Goal: Information Seeking & Learning: Find specific fact

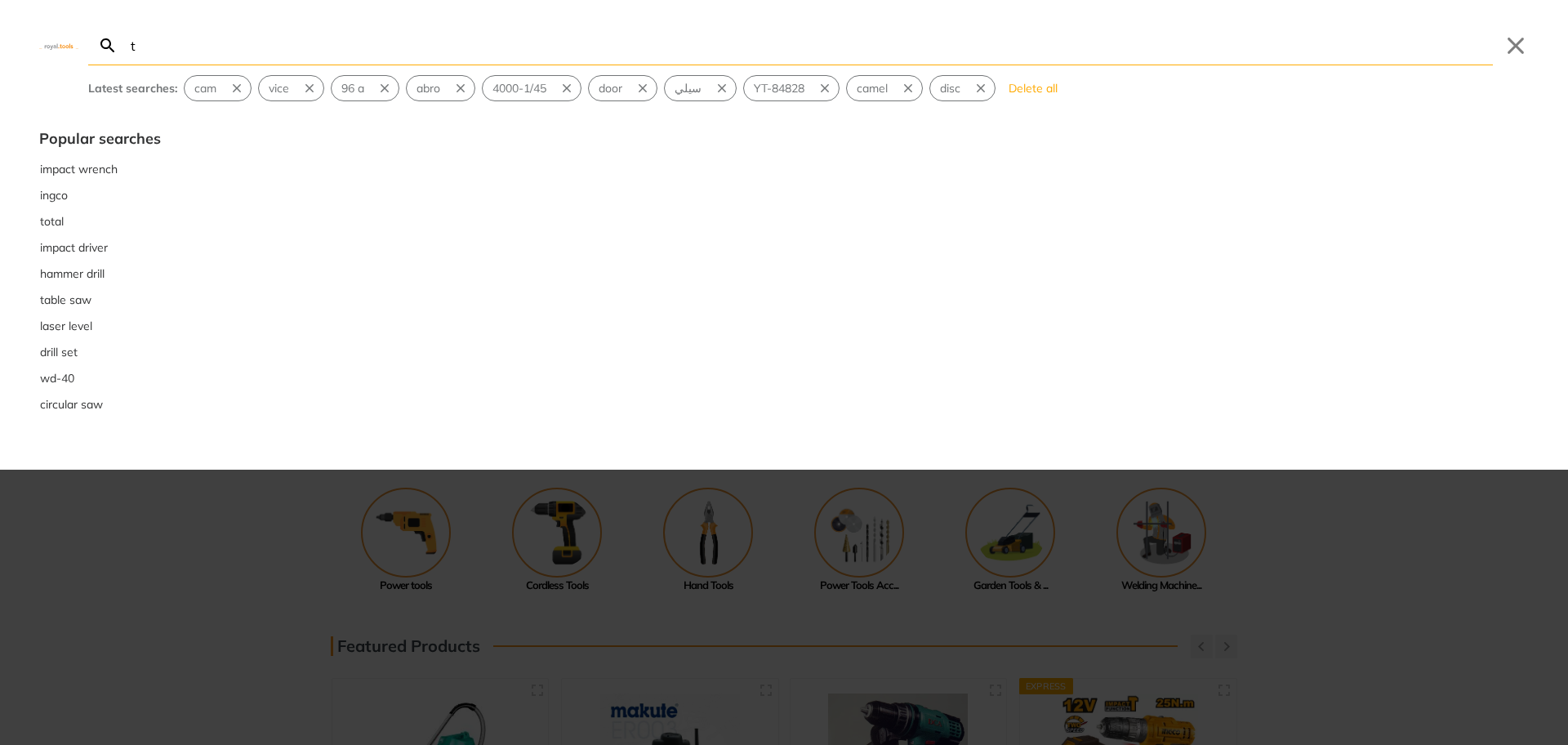
type input "t"
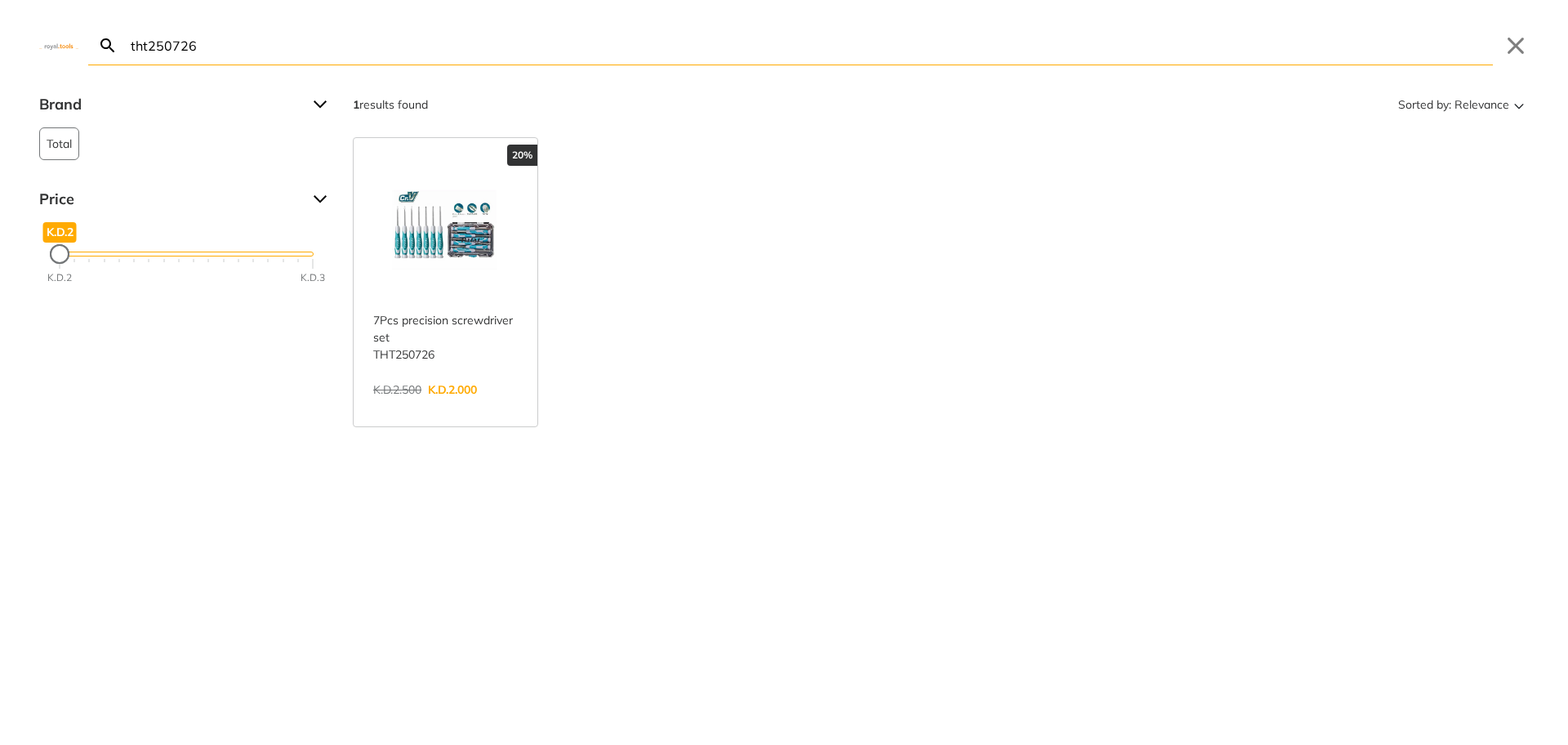
type input "tht250726"
click at [430, 406] on link "View more →" at bounding box center [446, 406] width 145 height 0
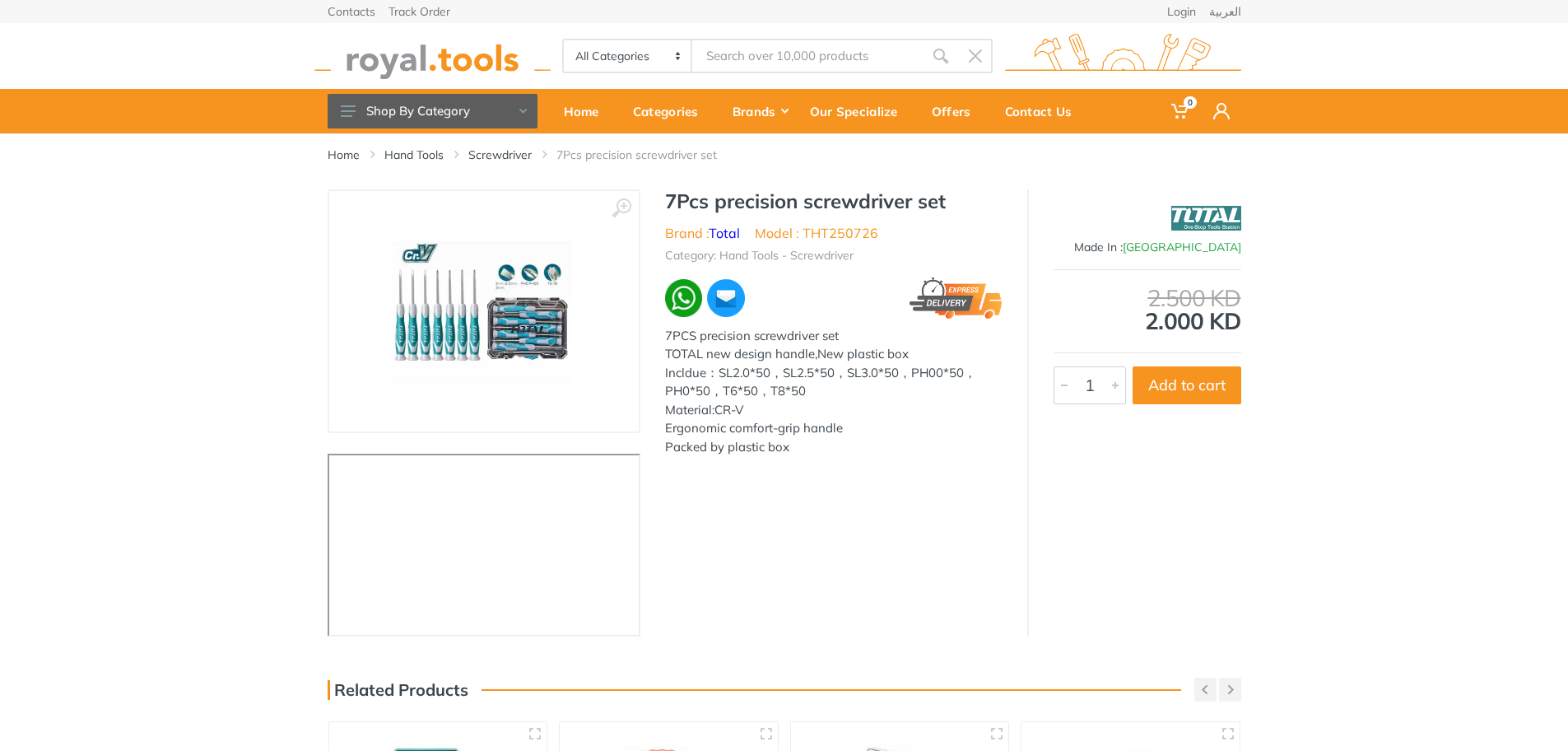
type input "tht250726"
drag, startPoint x: 865, startPoint y: 247, endPoint x: 808, endPoint y: 226, distance: 60.7
click at [808, 226] on ul "Brand : Total Model : THT250726" at bounding box center [834, 232] width 337 height 20
copy li "THT250726"
drag, startPoint x: 796, startPoint y: 52, endPoint x: 525, endPoint y: 33, distance: 271.7
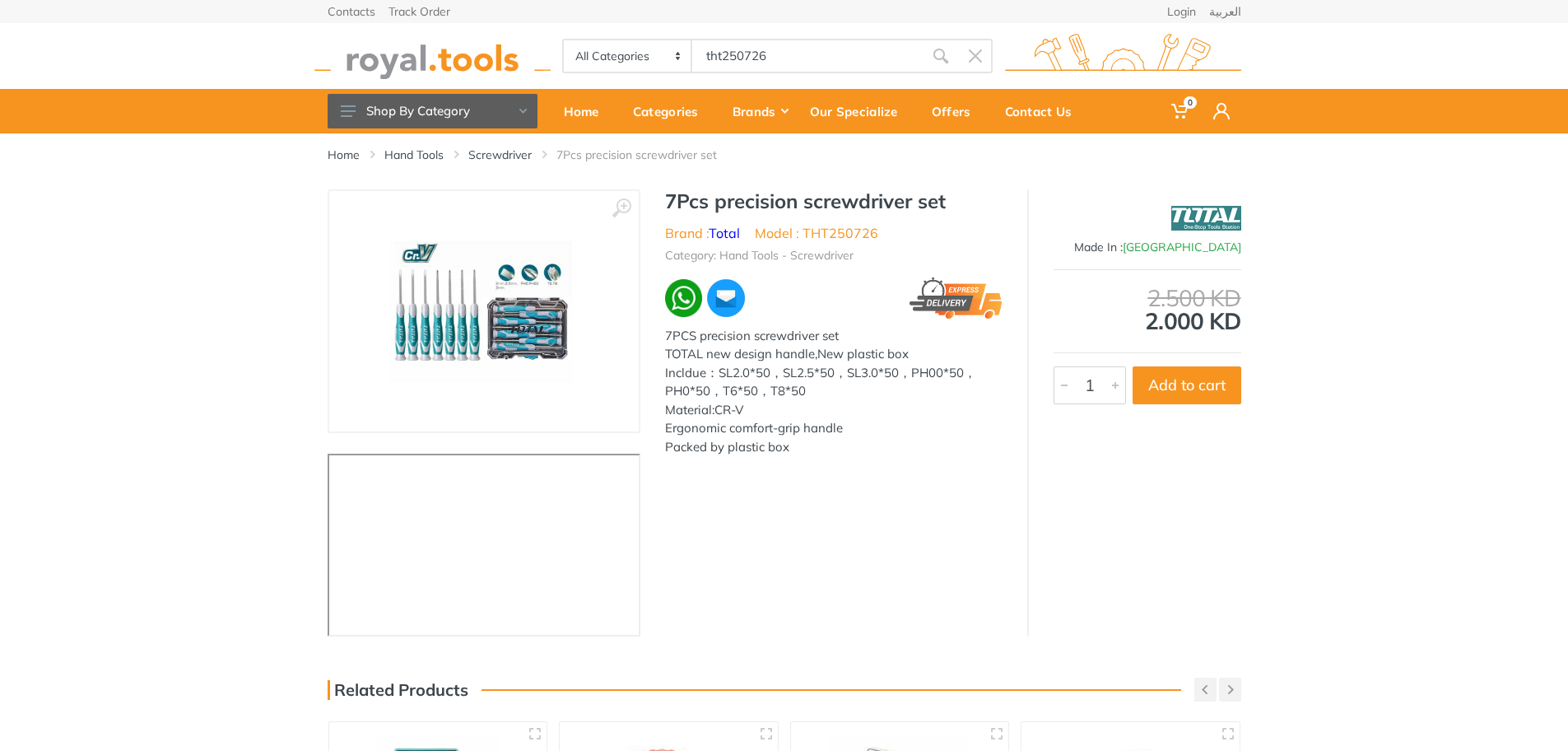
click at [525, 33] on div "All Categories Power tools Cordless Tools Hand Tools Power Tools Accessories Sa…" at bounding box center [785, 55] width 939 height 65
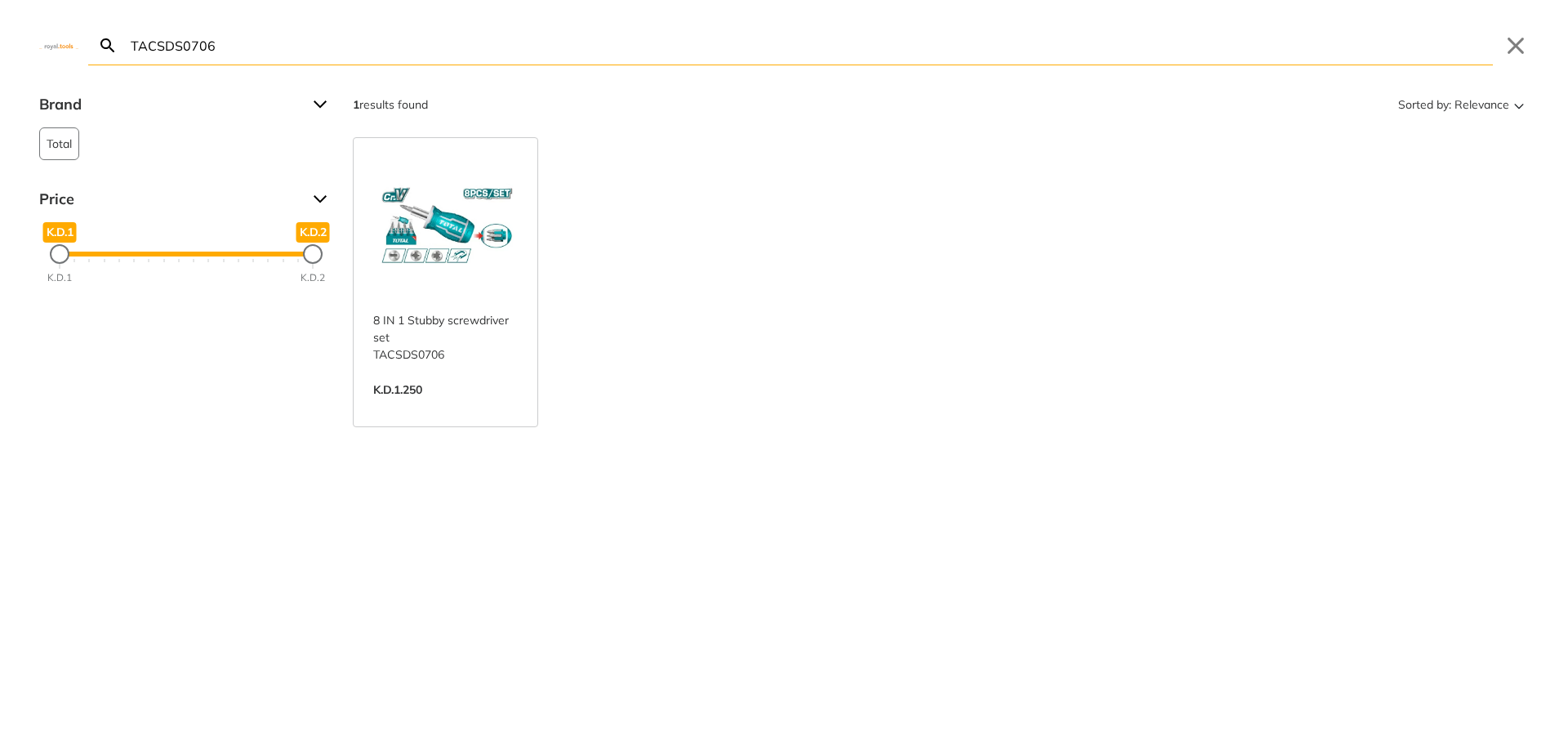
drag, startPoint x: 451, startPoint y: 59, endPoint x: 0, endPoint y: 70, distance: 451.1
click at [0, 70] on div "Search TACSDS0706 Submit Close Brand Total 1 Price K.D.1 K.D.1 K.D.2 K.D.2 K.D.…" at bounding box center [784, 372] width 1568 height 745
paste input "VLI2012"
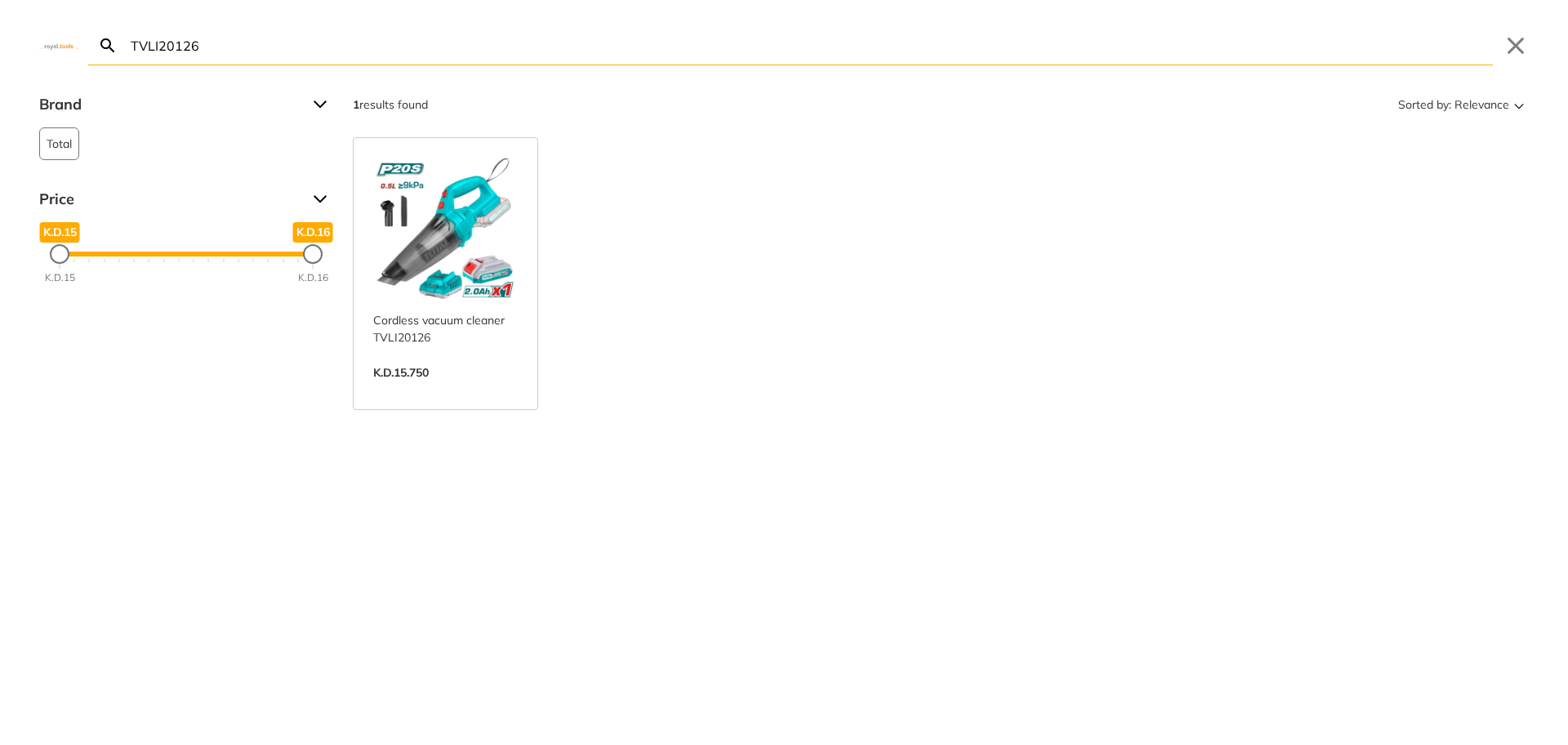
drag, startPoint x: 250, startPoint y: 46, endPoint x: 9, endPoint y: 30, distance: 241.5
click at [9, 30] on div "Search TVLI20126 Submit Close" at bounding box center [784, 32] width 1568 height 65
paste input "HWS0103"
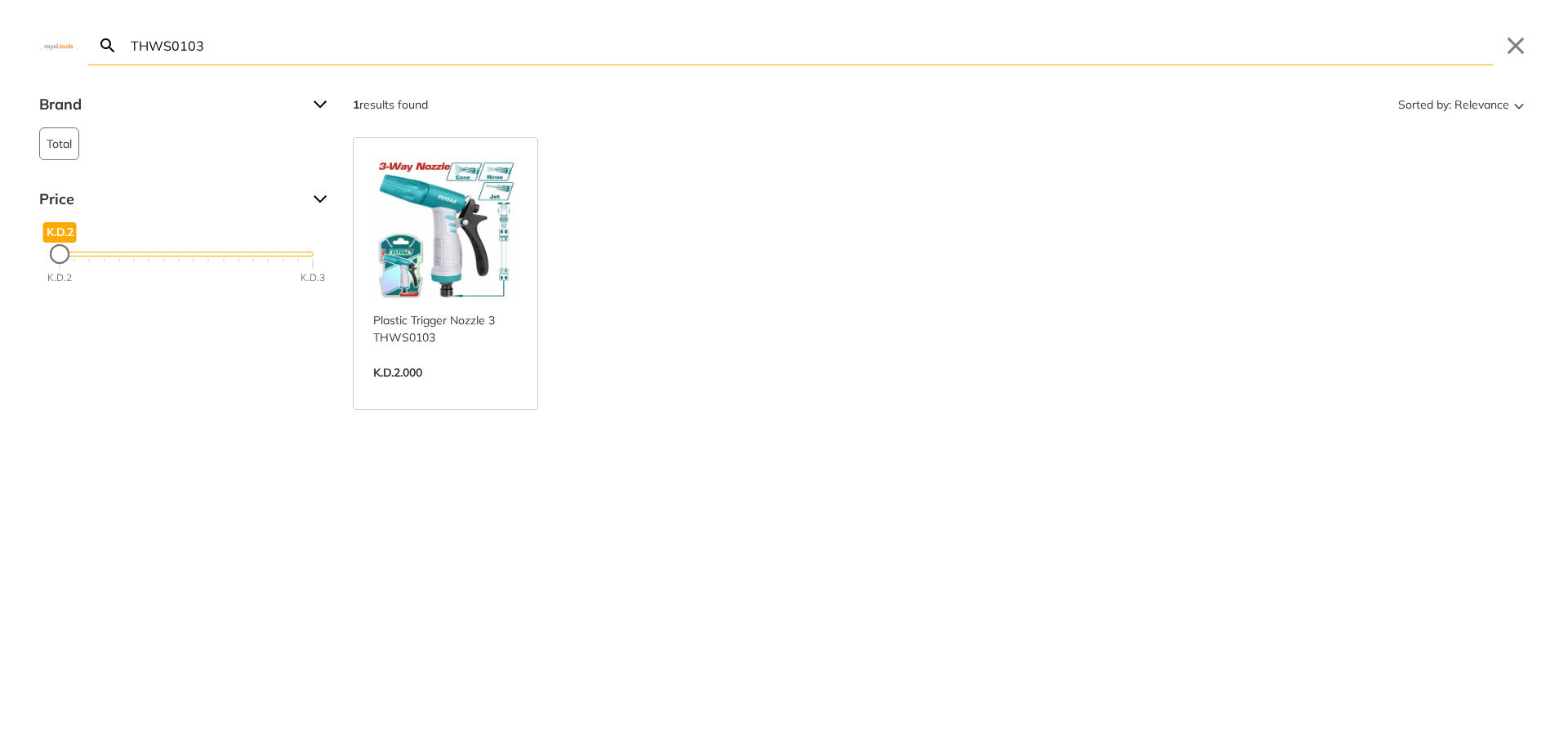
type input "THWS0103"
click at [442, 389] on link "View more →" at bounding box center [446, 389] width 145 height 0
click at [487, 389] on link "View more →" at bounding box center [446, 389] width 145 height 0
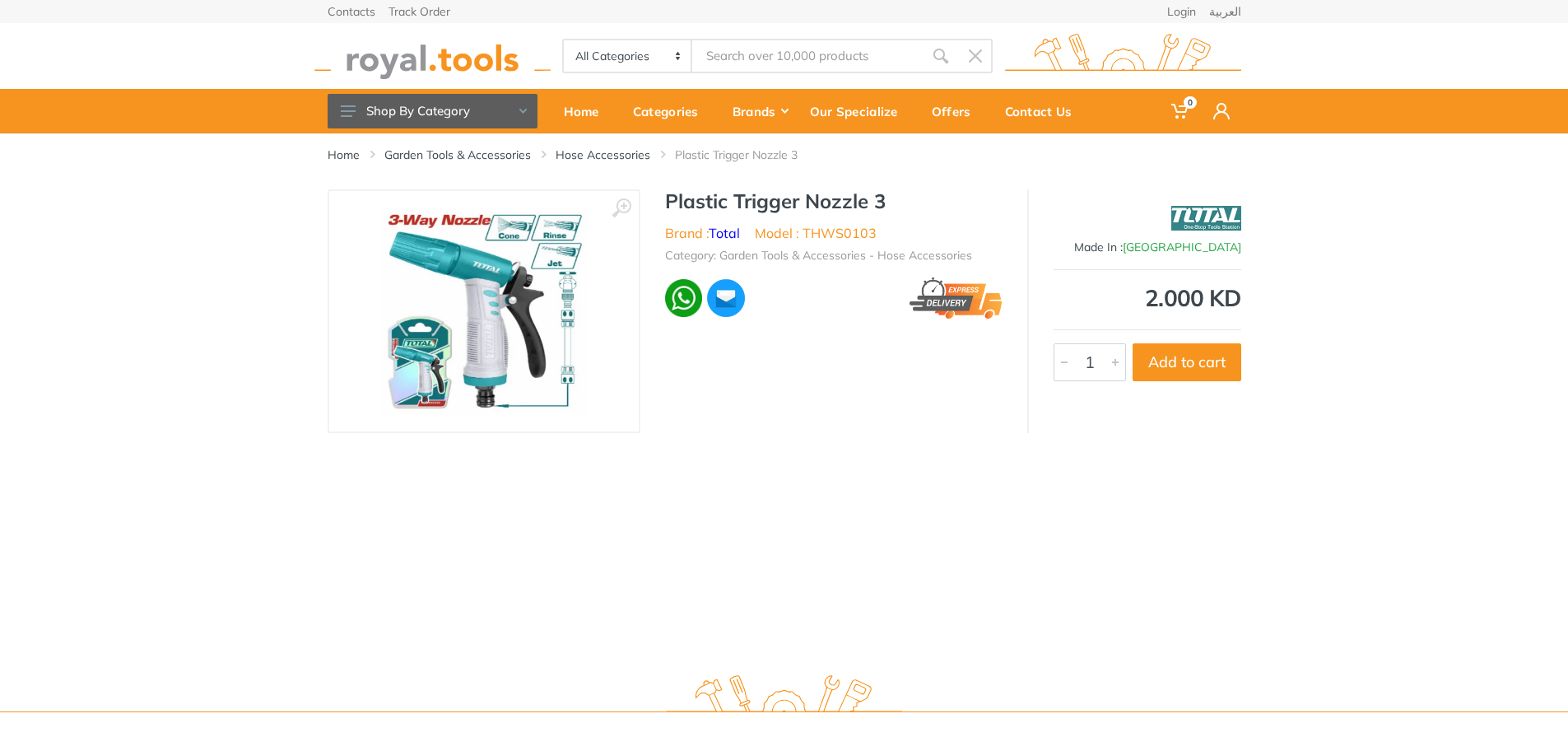
type input "THWS0103"
drag, startPoint x: 797, startPoint y: 56, endPoint x: 652, endPoint y: 14, distance: 151.0
click at [652, 14] on div "Contacts Track Order Login العربية 0" at bounding box center [784, 66] width 1568 height 134
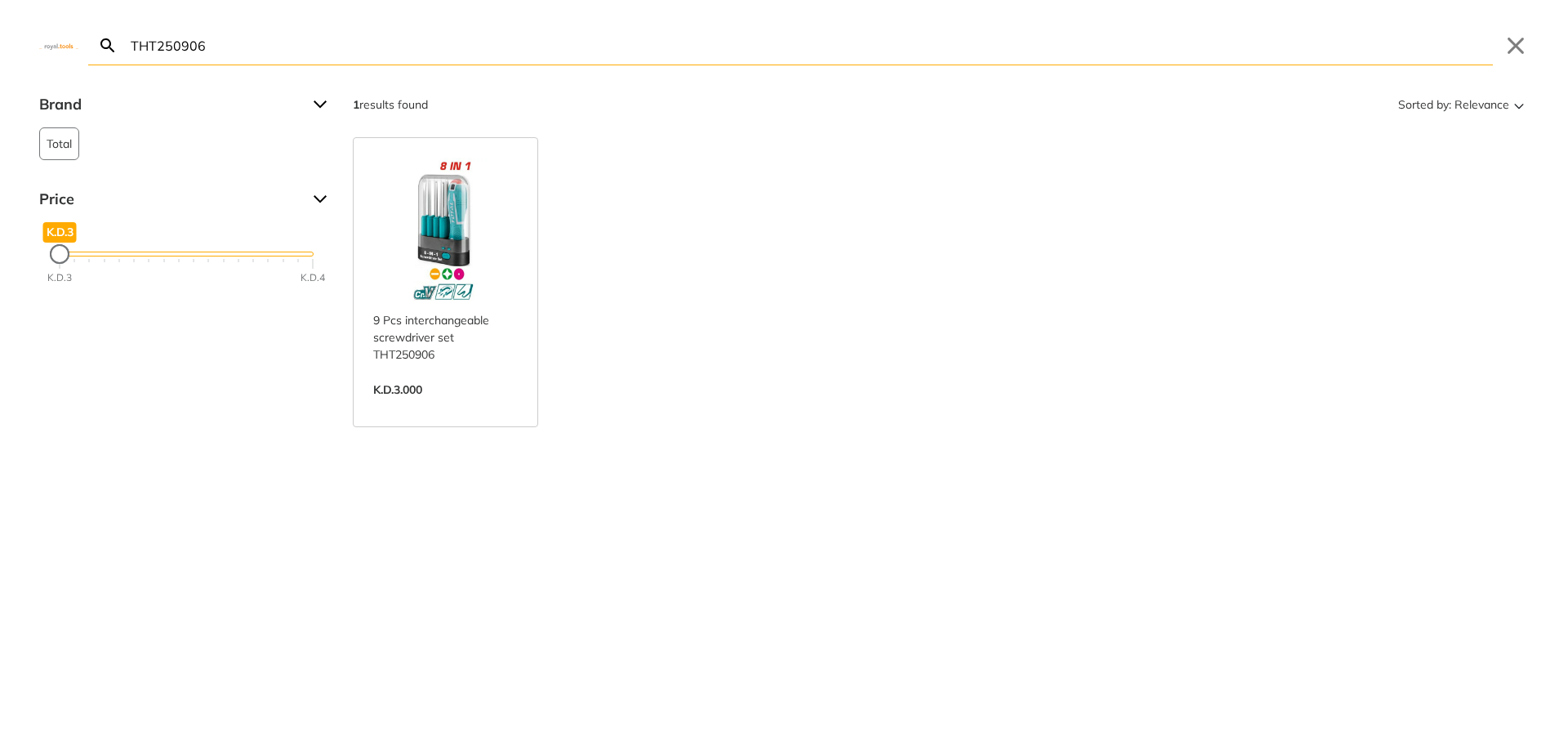
paste input "TSDLI04062"
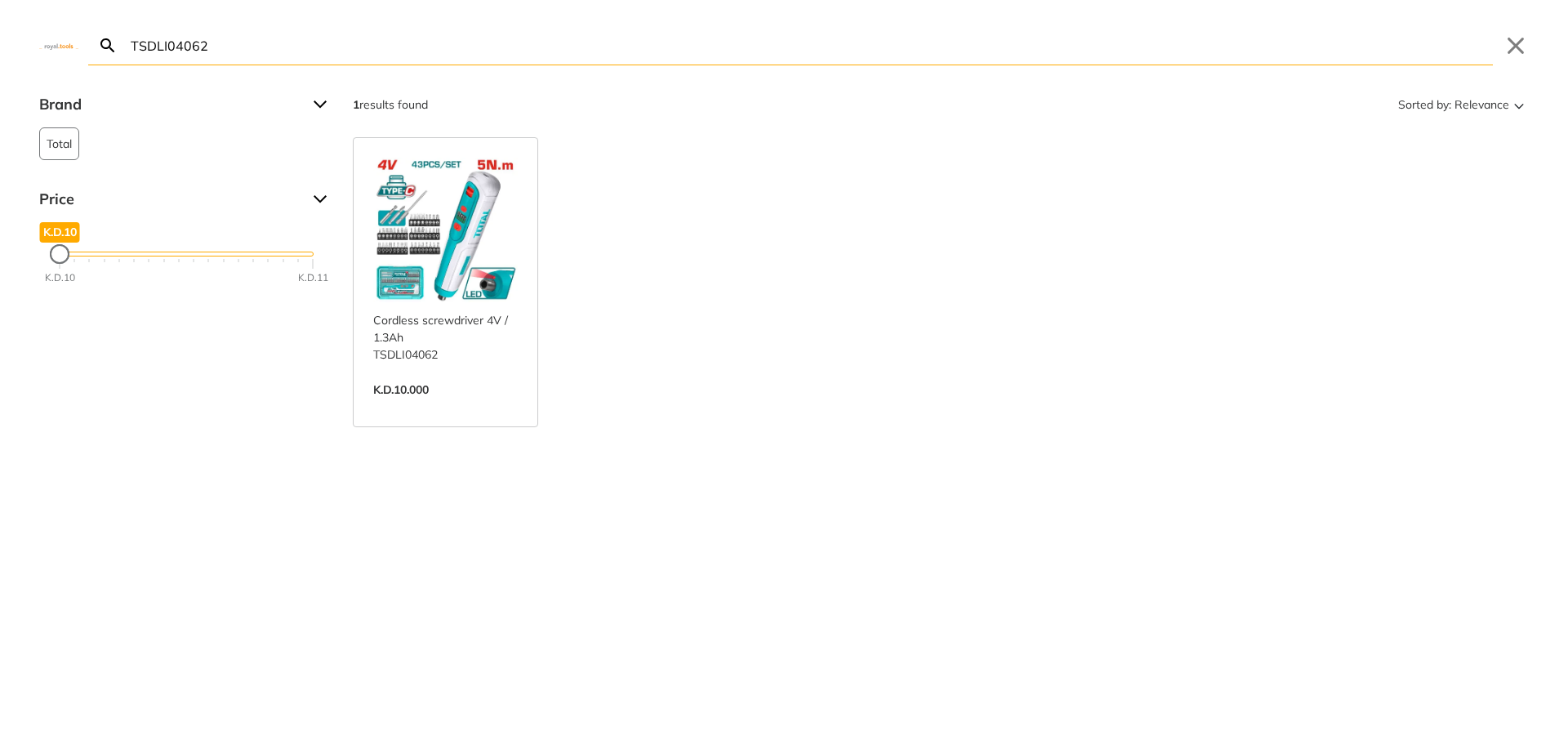
paste input "STHT66039-8"
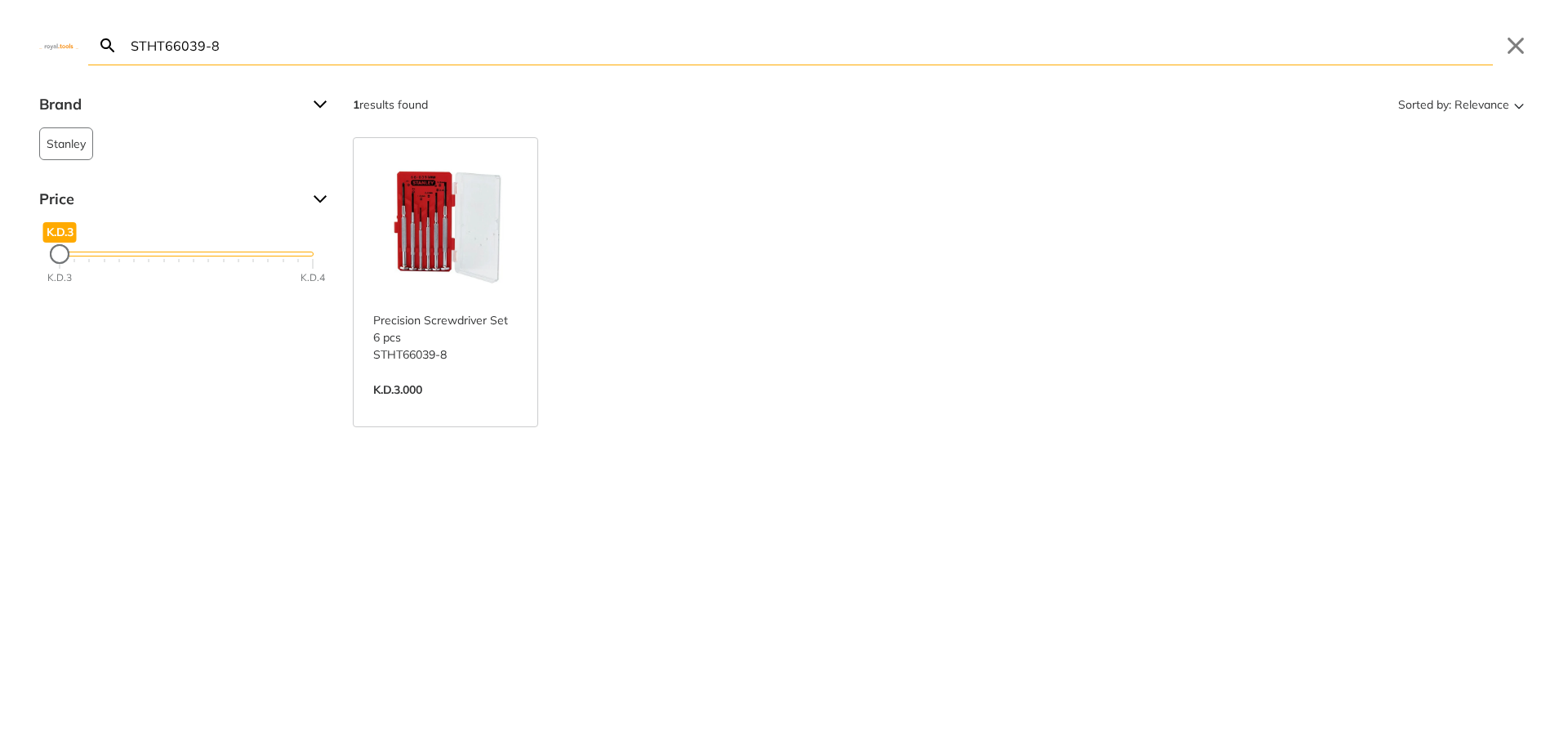
paste input "PBD40"
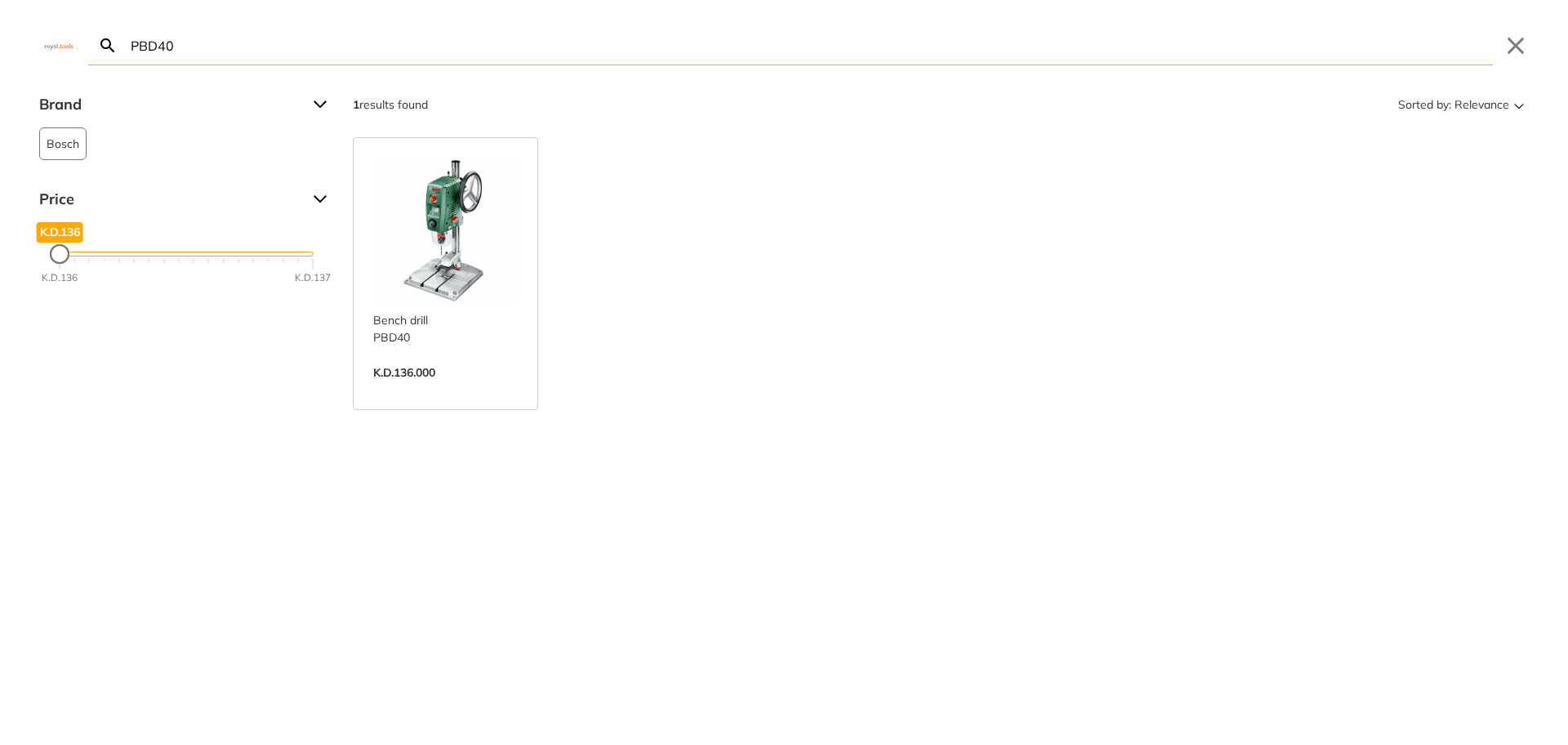
paste input "2050-15"
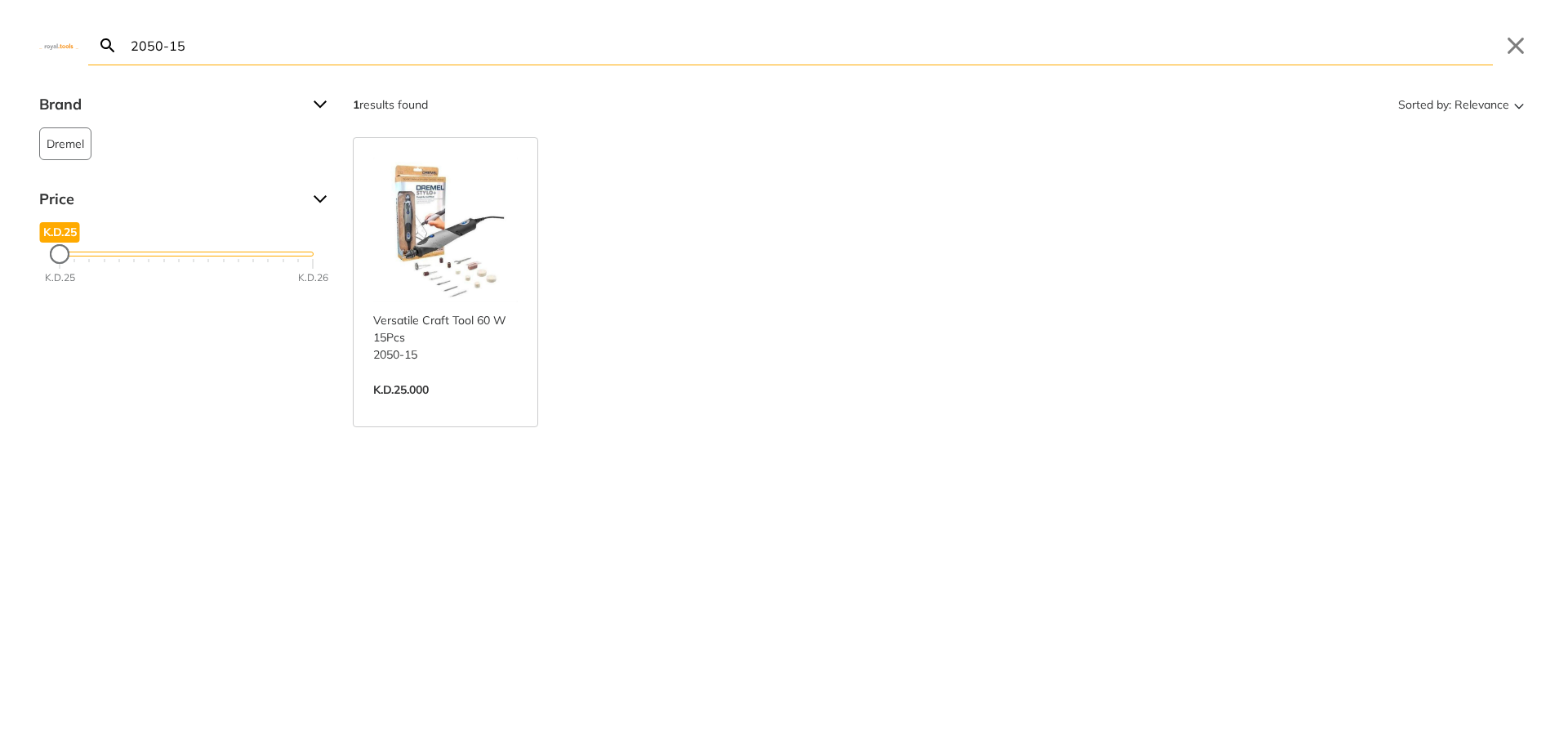
paste input "TIDLI20868"
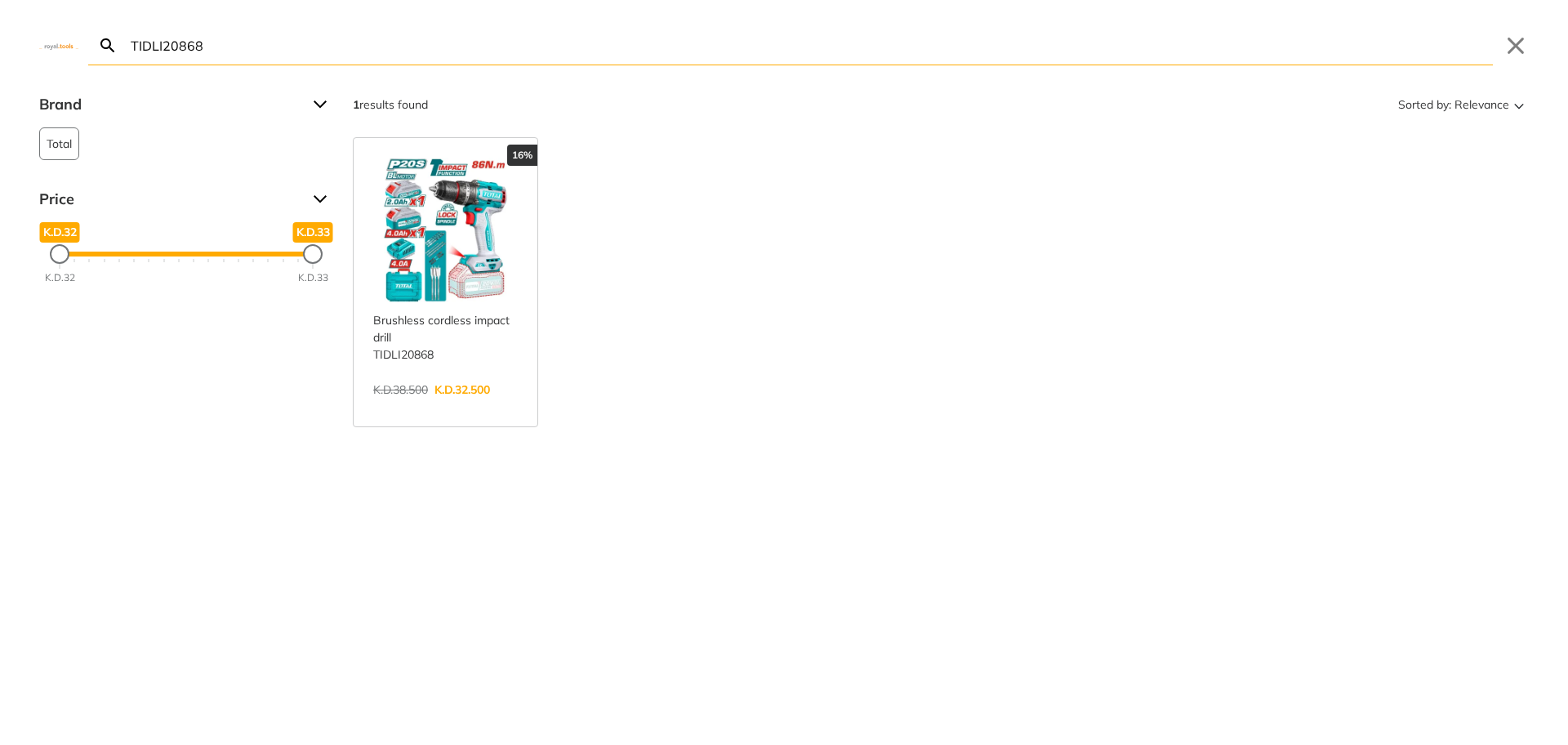
paste input "HT51882"
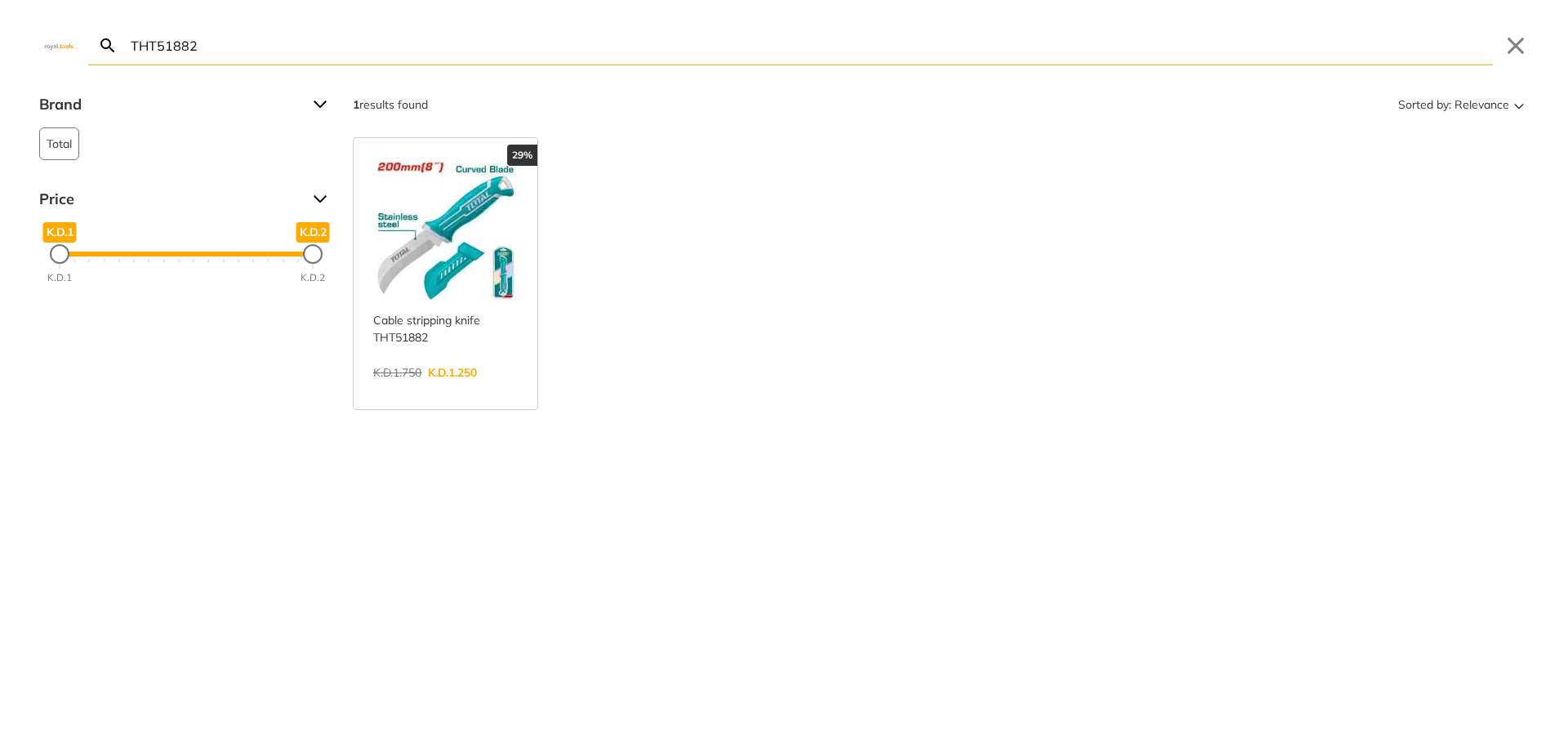
paste input "SP1110"
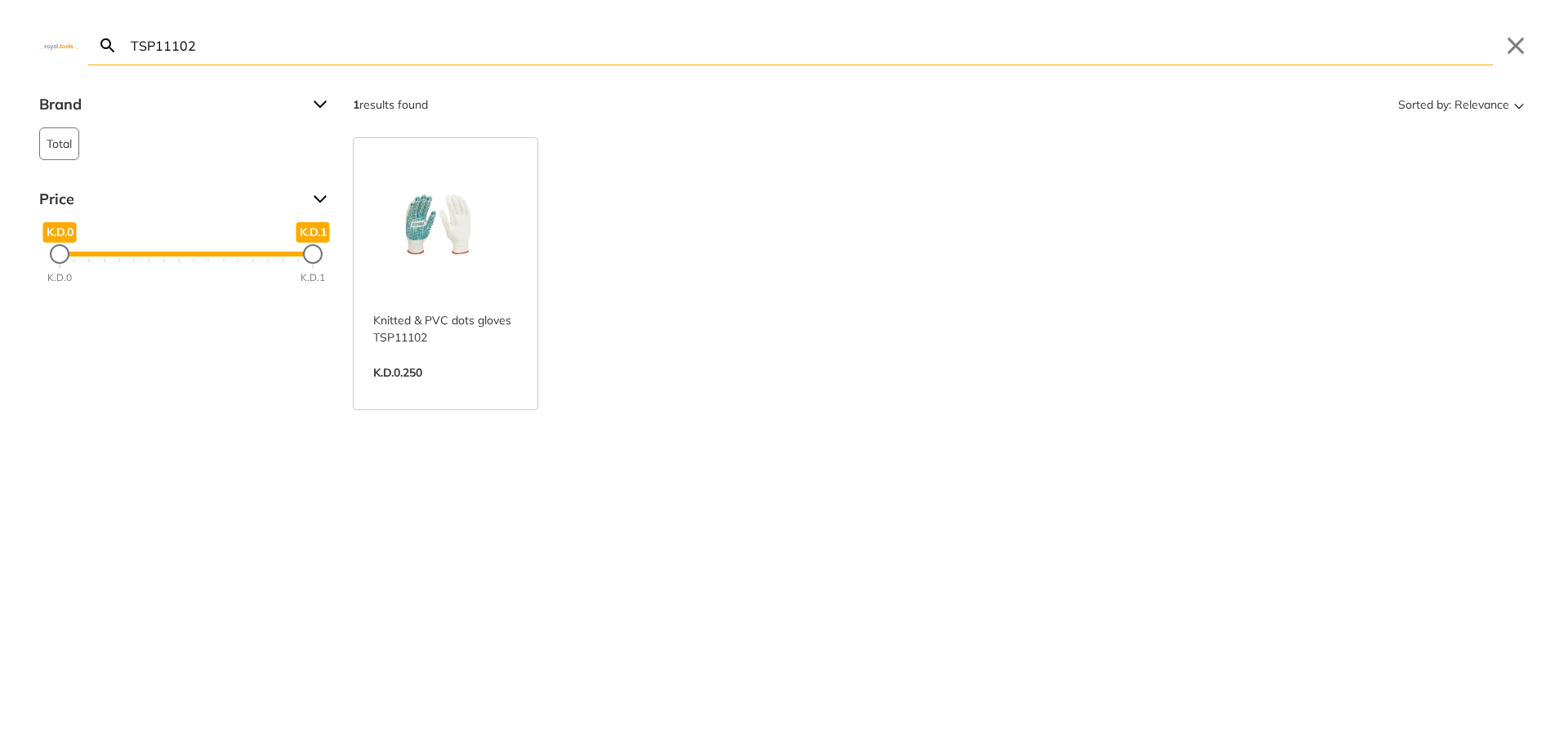
paste input "M18CBLPD-402C"
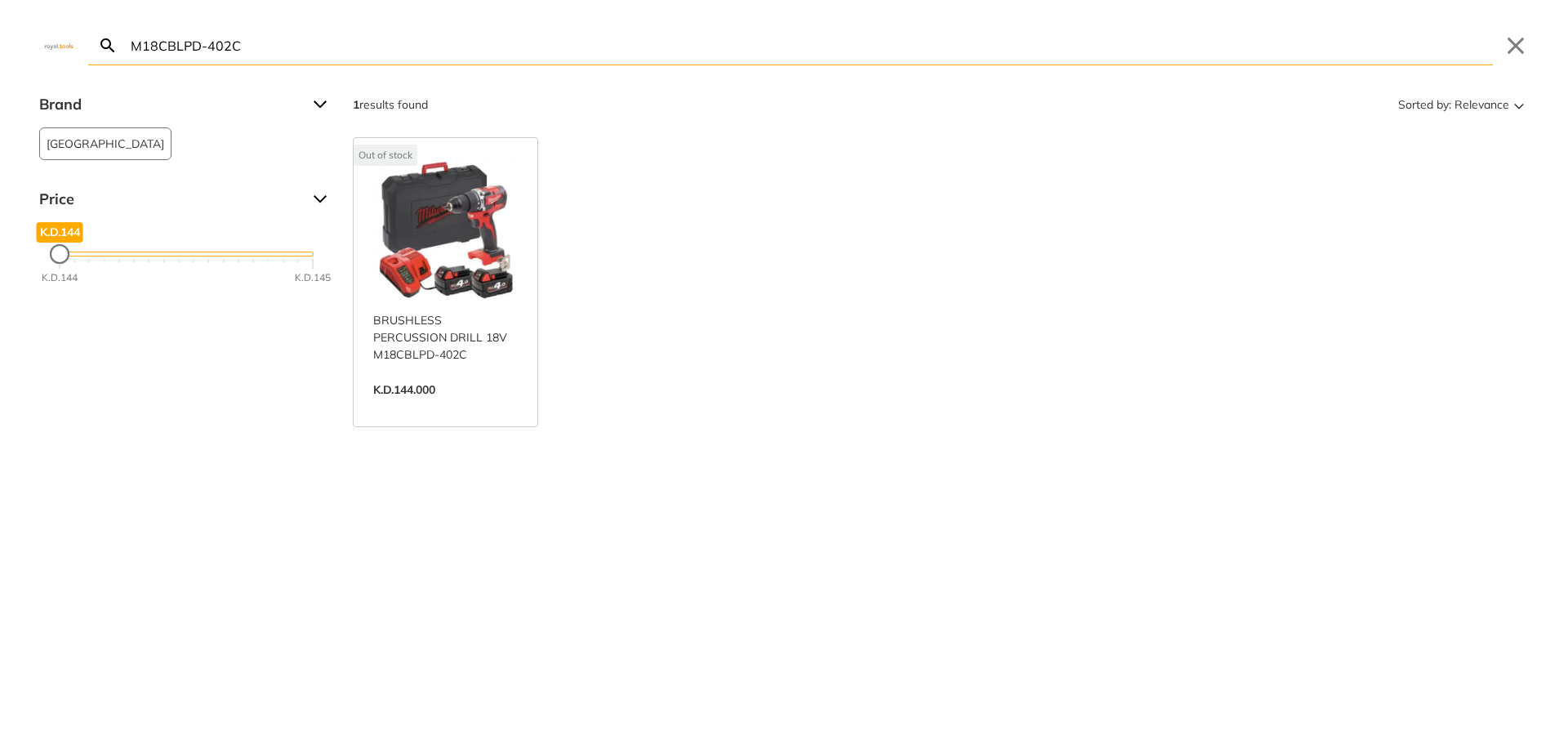
type input "M18CBLPD-402C"
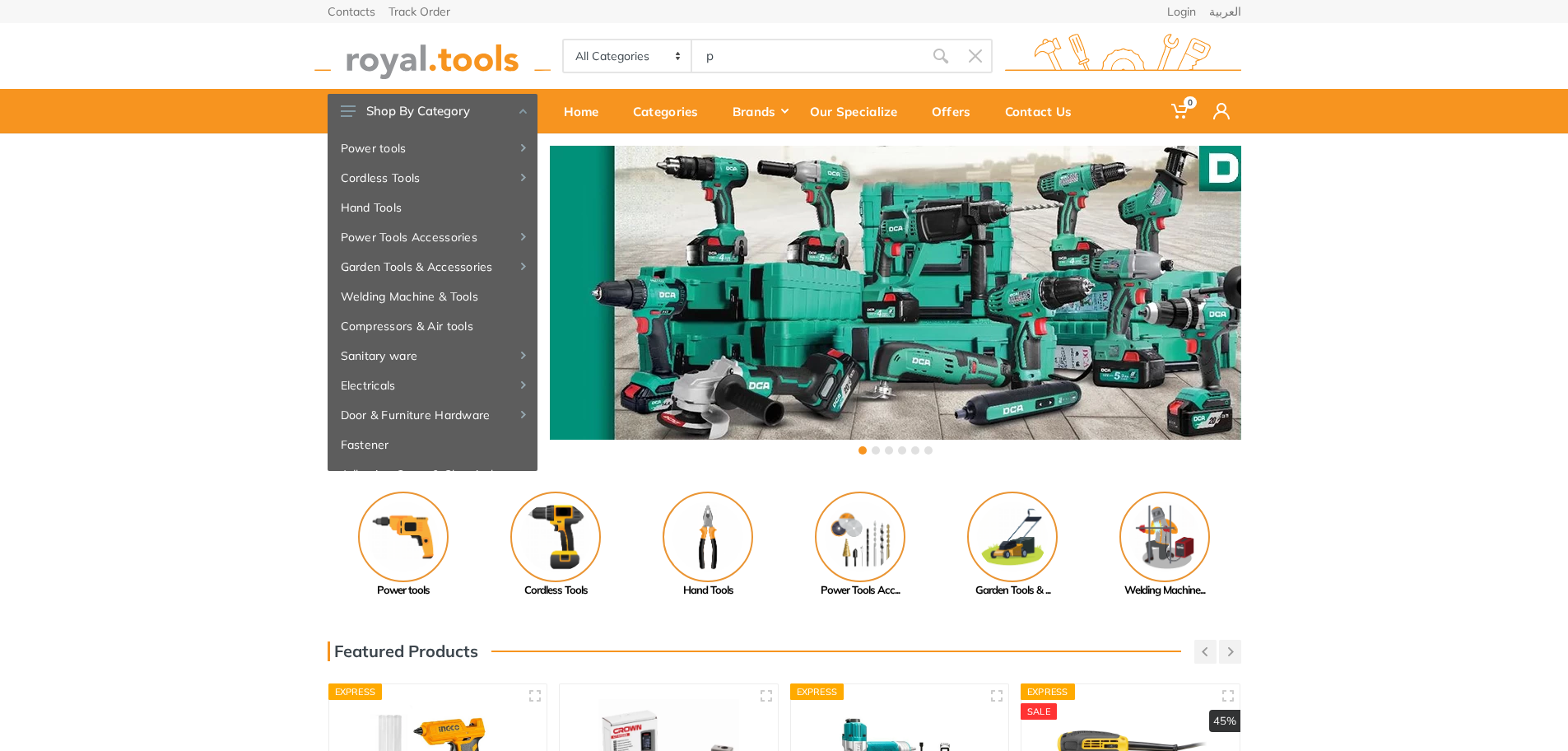
type input "p"
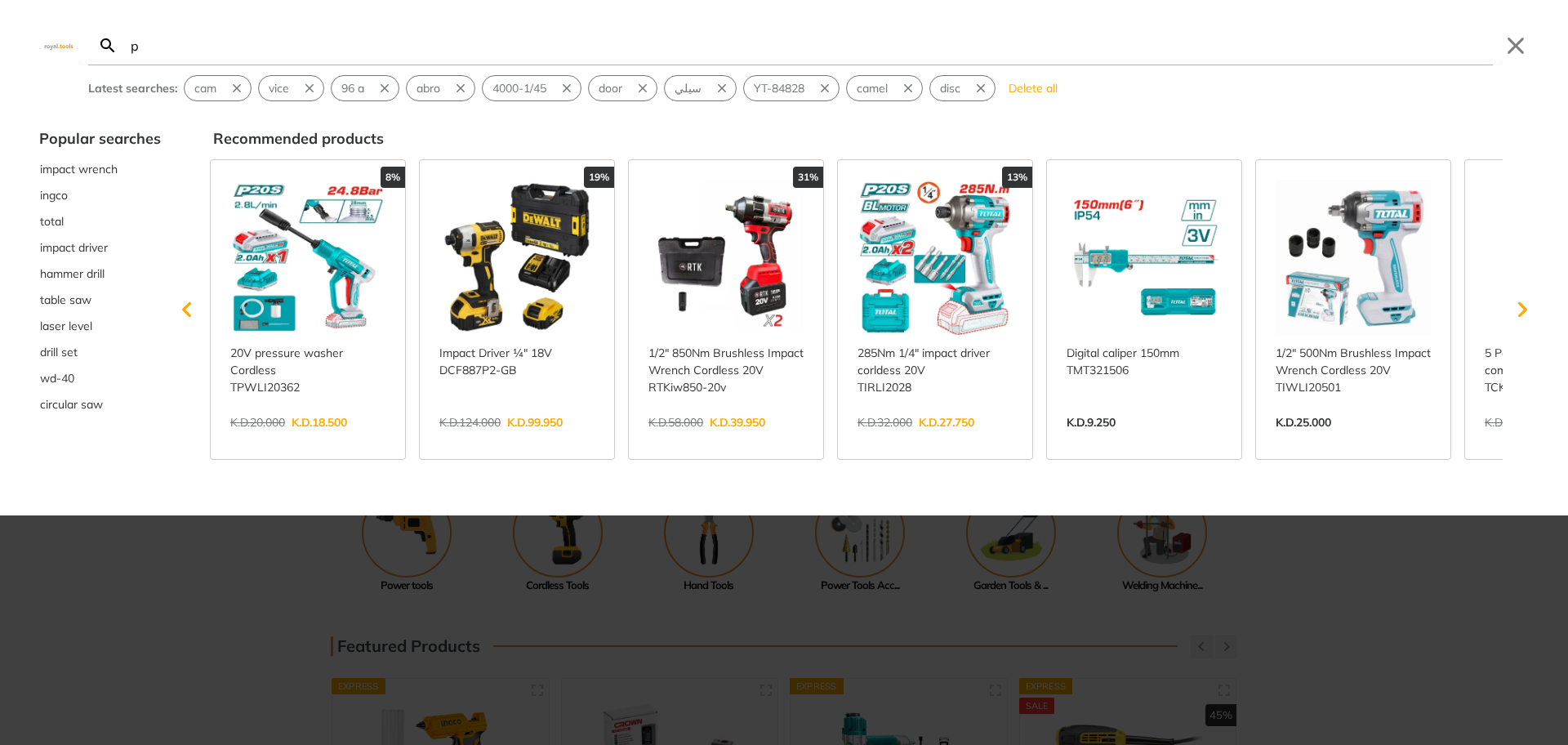
type input "pl"
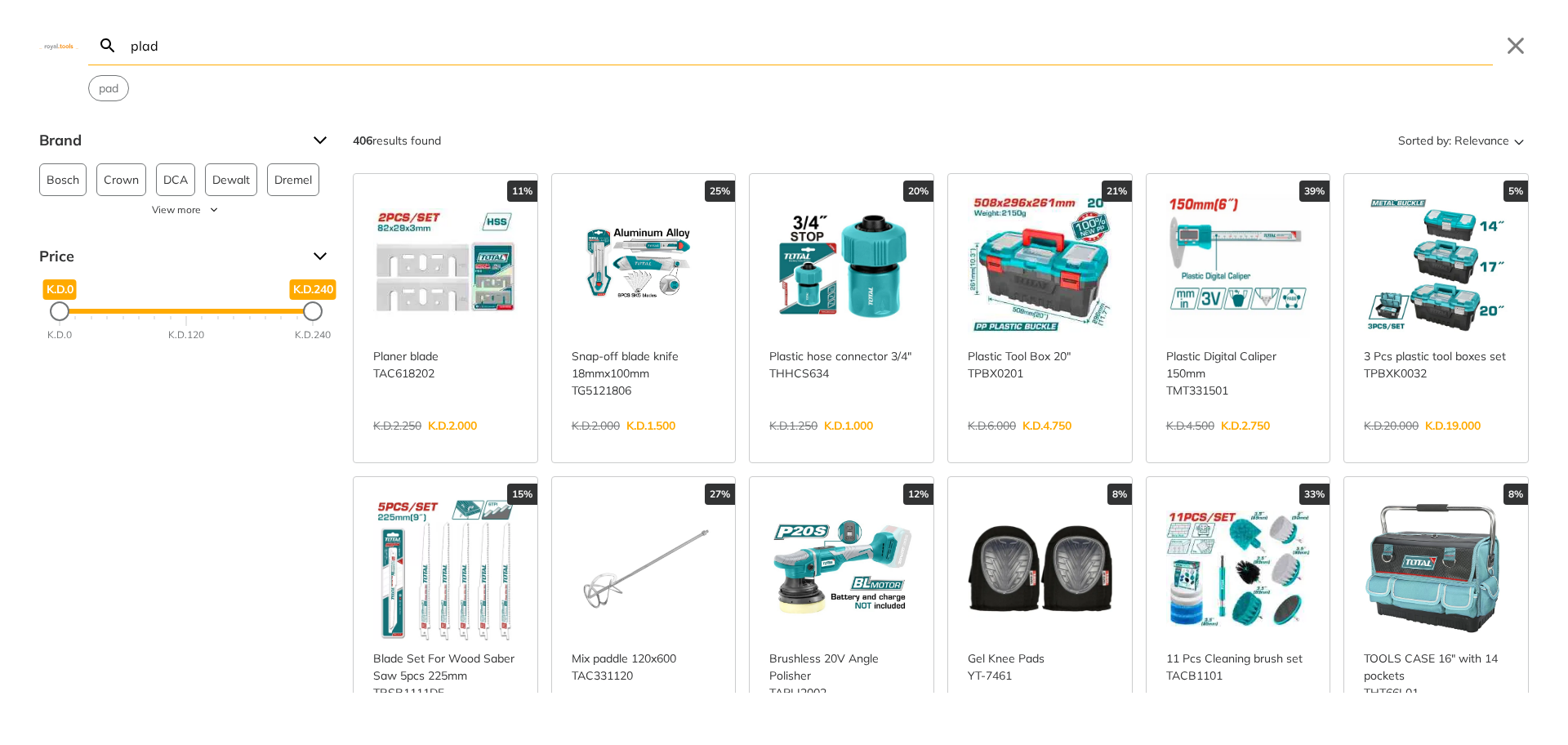
type input "plad"
click at [465, 443] on link "View more →" at bounding box center [446, 443] width 145 height 0
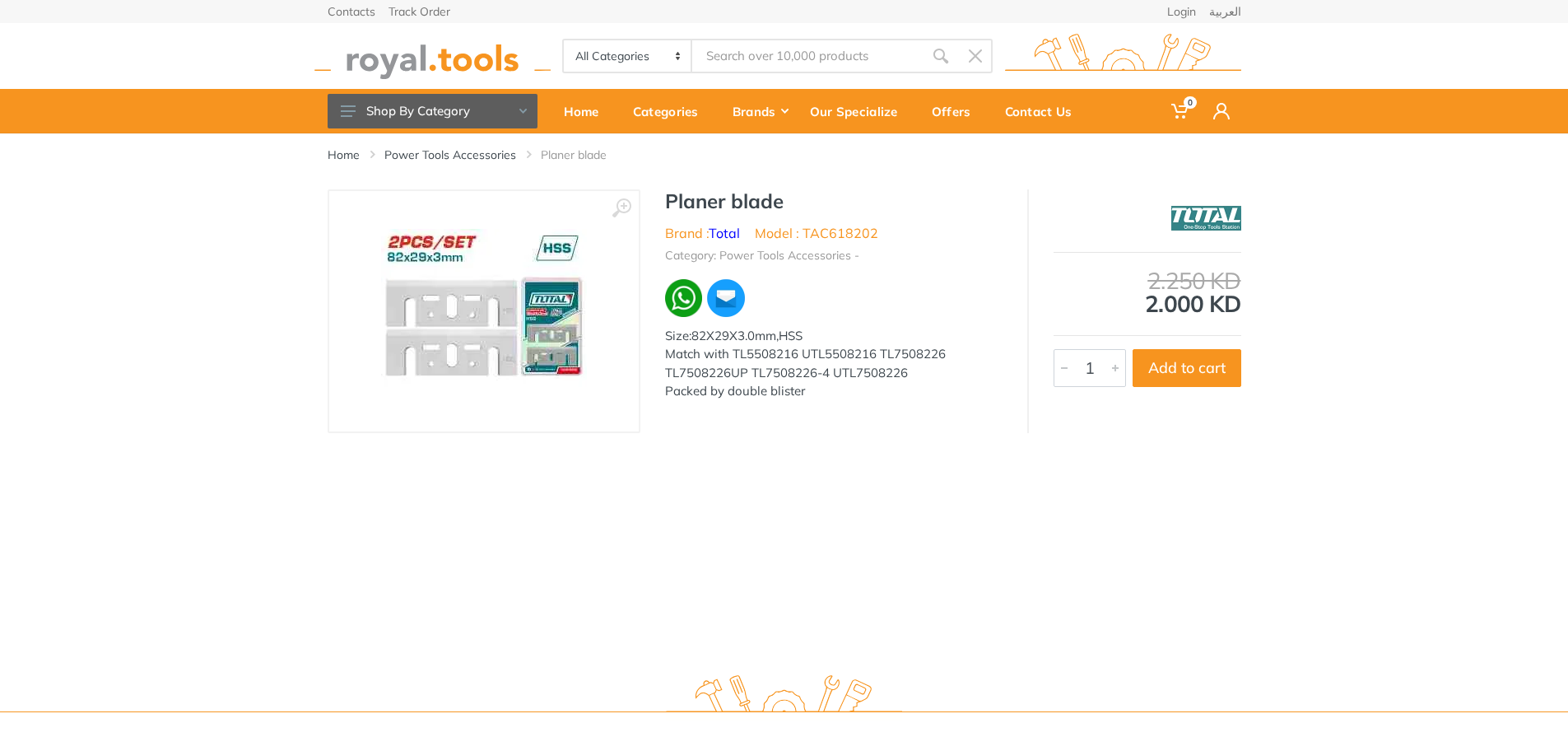
type input "plad"
drag, startPoint x: 875, startPoint y: 232, endPoint x: 934, endPoint y: 252, distance: 62.3
click at [934, 252] on div "Planer blade Brand : Total Model : TAC618202 Category: Power Tools Accessories …" at bounding box center [834, 301] width 387 height 222
click at [929, 236] on ul "Brand : Total Model : TAC618202" at bounding box center [834, 232] width 337 height 20
drag, startPoint x: 890, startPoint y: 239, endPoint x: 812, endPoint y: 232, distance: 78.3
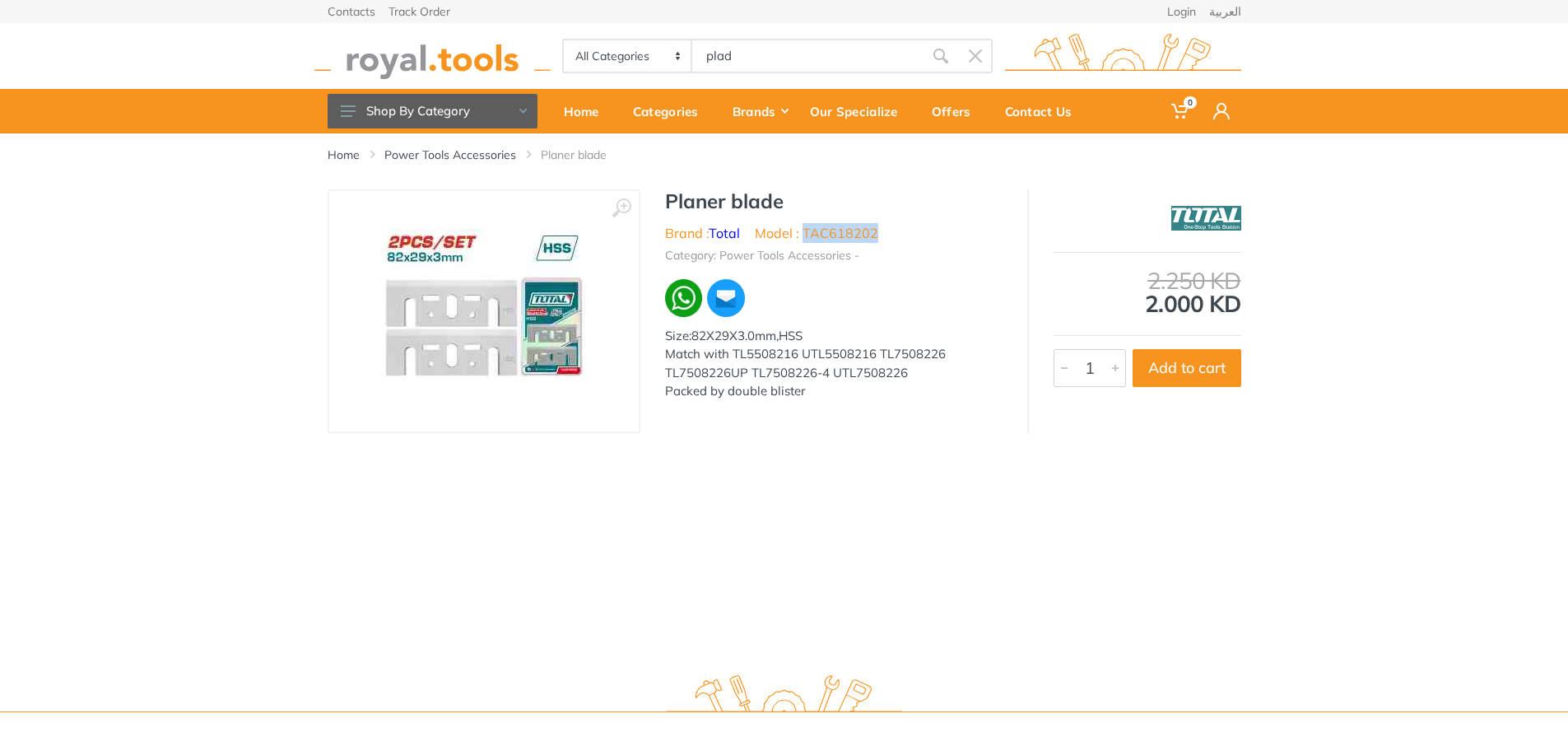
click at [812, 232] on ul "Brand : Total Model : TAC618202" at bounding box center [834, 232] width 337 height 20
copy li "AC618202"
